Goal: Task Accomplishment & Management: Manage account settings

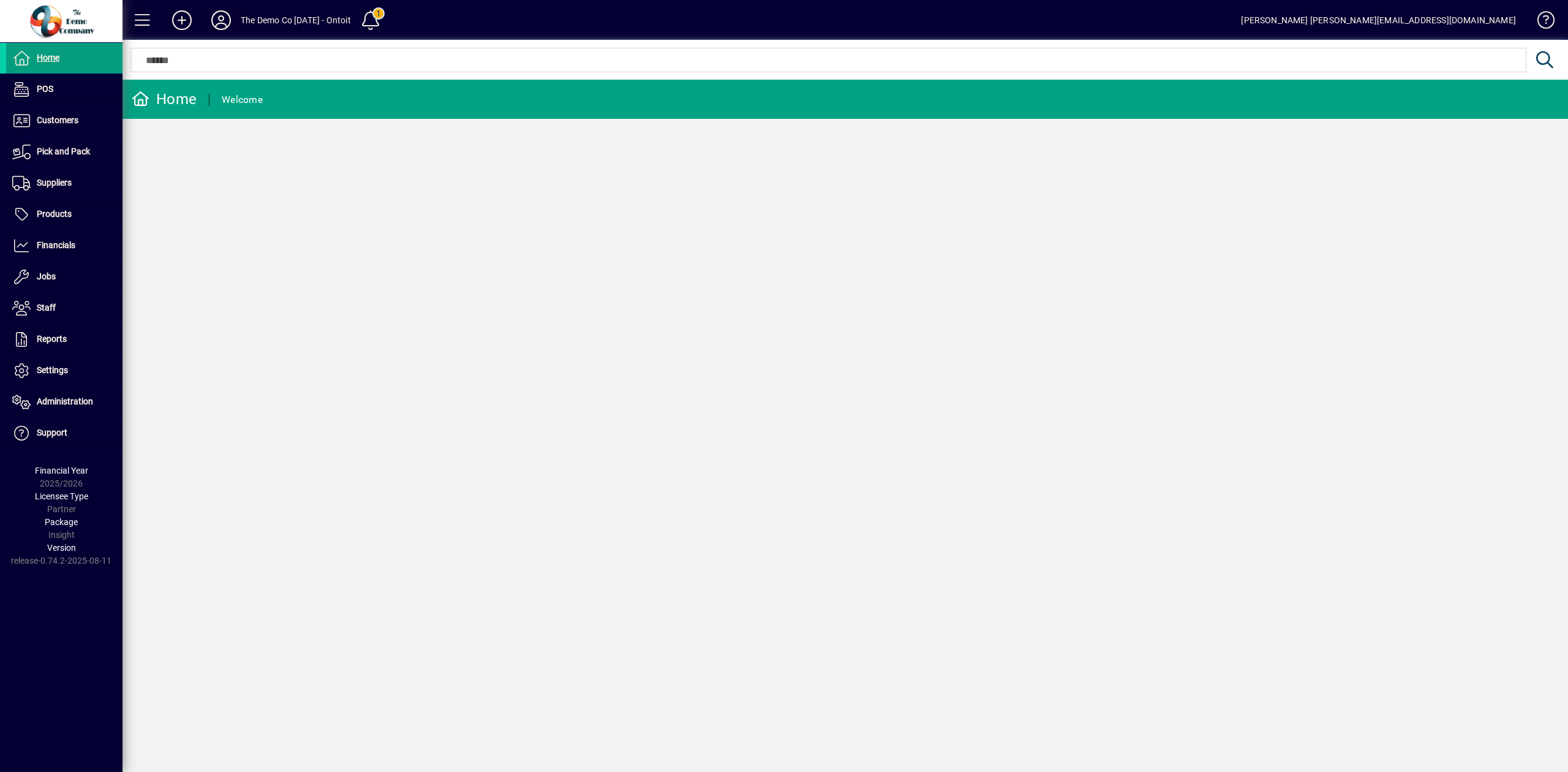
click at [225, 20] on icon at bounding box center [221, 20] width 24 height 19
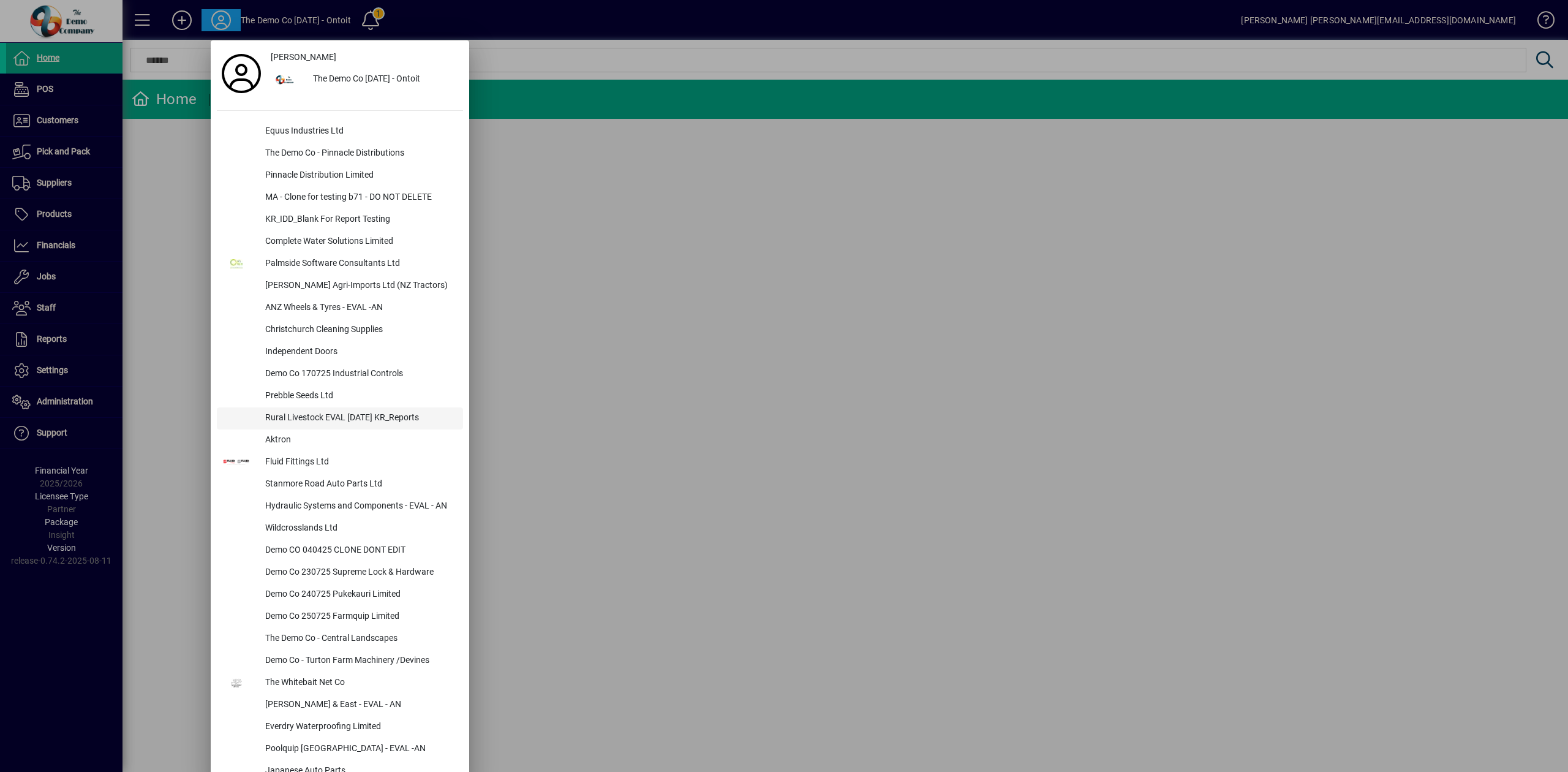
click at [319, 418] on div "Rural Livestock EVAL 04JUL25 KR_Reports" at bounding box center [359, 418] width 207 height 22
